Goal: Manage account settings

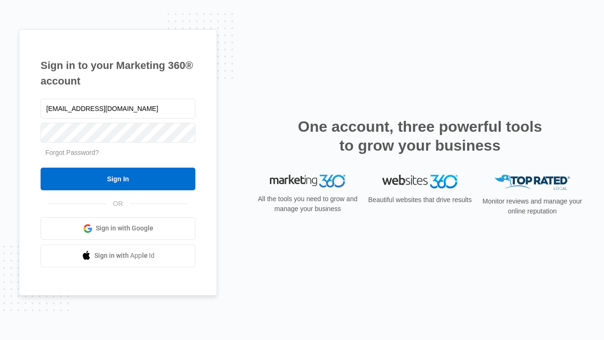
type input "dankie614@gmail.com"
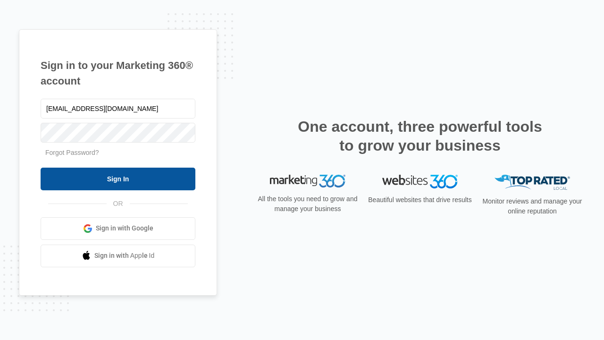
click at [118, 178] on input "Sign In" at bounding box center [118, 178] width 155 height 23
